Goal: Task Accomplishment & Management: Use online tool/utility

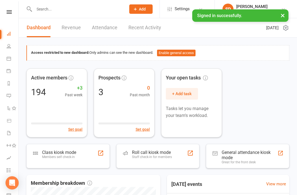
click at [3, 6] on nav "Clubworx Dashboard People Calendar Payments Reports Messages Automations Produc…" at bounding box center [9, 98] width 19 height 195
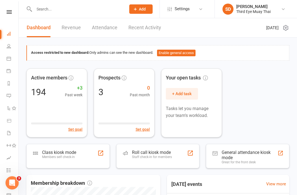
click at [15, 13] on link at bounding box center [9, 12] width 20 height 4
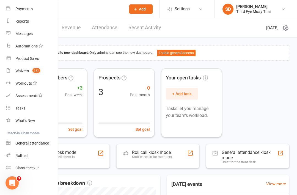
scroll to position [58, 1]
click at [32, 163] on link "Class check-in" at bounding box center [32, 167] width 52 height 12
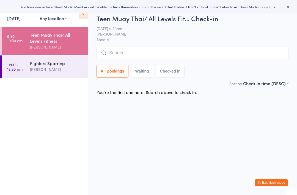
click at [19, 21] on link "[DATE]" at bounding box center [13, 18] width 13 height 6
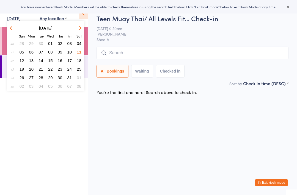
click at [40, 112] on ul "9:30 - 10:30 am Teen Muay Thai/ All Levels Fitness [PERSON_NAME] 11:00 - 12:30 …" at bounding box center [44, 111] width 88 height 168
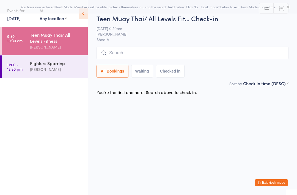
click at [30, 59] on div "Fighters Sparring [PERSON_NAME]" at bounding box center [59, 66] width 58 height 22
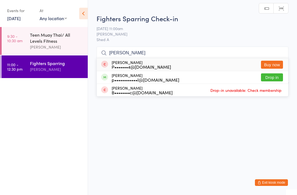
type input "[PERSON_NAME]"
click at [273, 77] on button "Drop in" at bounding box center [272, 77] width 22 height 8
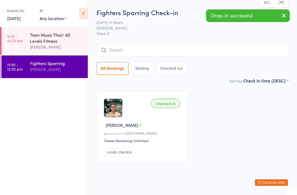
click at [46, 38] on div "Teen Muay Thai/ All Levels Fitness" at bounding box center [56, 38] width 53 height 12
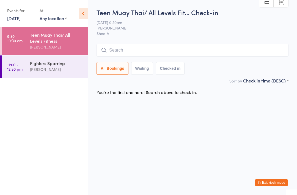
click at [63, 70] on div "[PERSON_NAME]" at bounding box center [56, 69] width 53 height 6
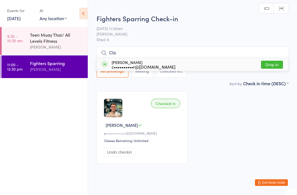
type input "Cla"
click at [277, 64] on button "Drop in" at bounding box center [272, 65] width 22 height 8
